Goal: Task Accomplishment & Management: Use online tool/utility

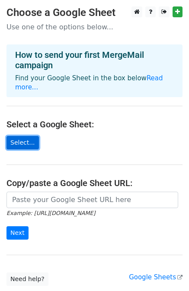
click at [21, 136] on link "Select..." at bounding box center [22, 142] width 32 height 13
click at [23, 136] on link "Select..." at bounding box center [22, 142] width 32 height 13
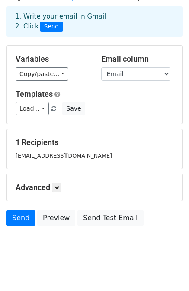
scroll to position [43, 0]
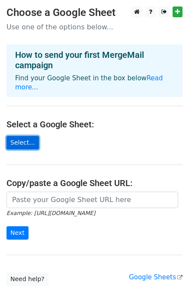
click at [21, 136] on link "Select..." at bounding box center [22, 142] width 32 height 13
